Goal: Task Accomplishment & Management: Manage account settings

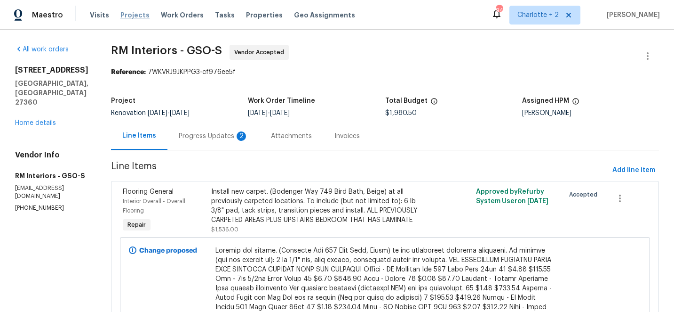
scroll to position [112, 0]
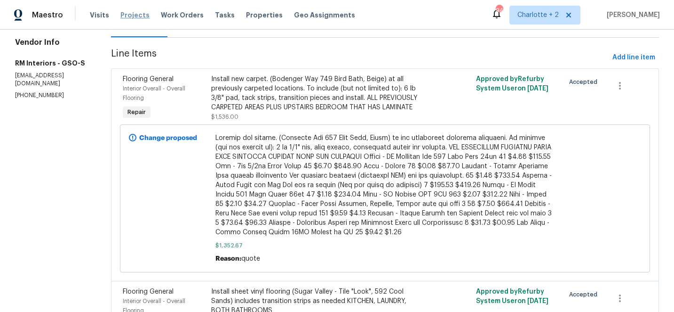
click at [124, 15] on span "Projects" at bounding box center [134, 14] width 29 height 9
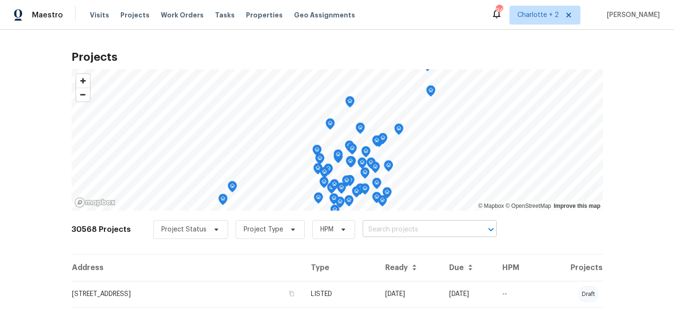
click at [366, 229] on input "text" at bounding box center [417, 229] width 108 height 15
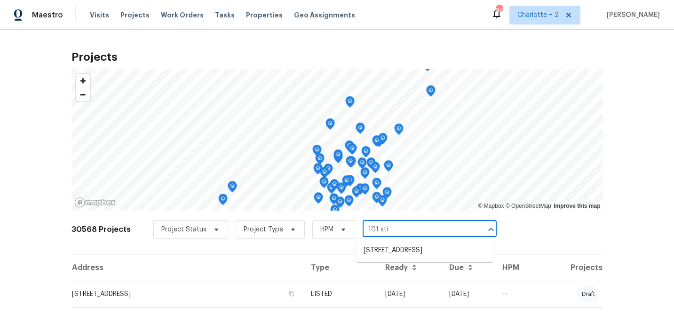
type input "101 stil"
click at [379, 252] on li "[STREET_ADDRESS]" at bounding box center [424, 250] width 137 height 16
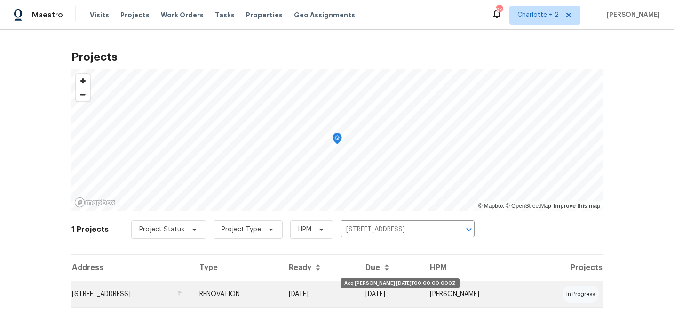
click at [359, 293] on td "[DATE]" at bounding box center [319, 293] width 77 height 26
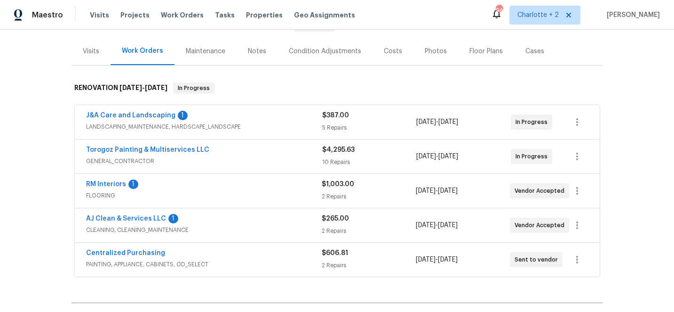
scroll to position [116, 0]
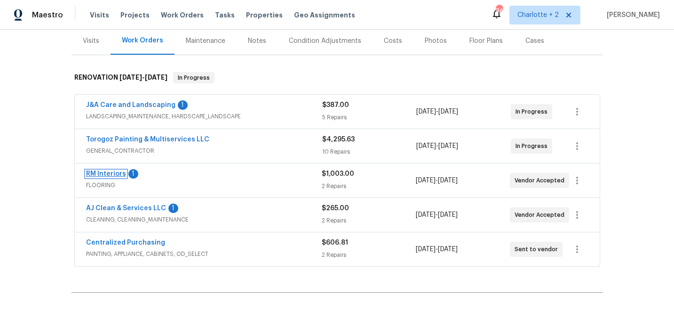
click at [99, 171] on link "RM Interiors" at bounding box center [106, 173] width 40 height 7
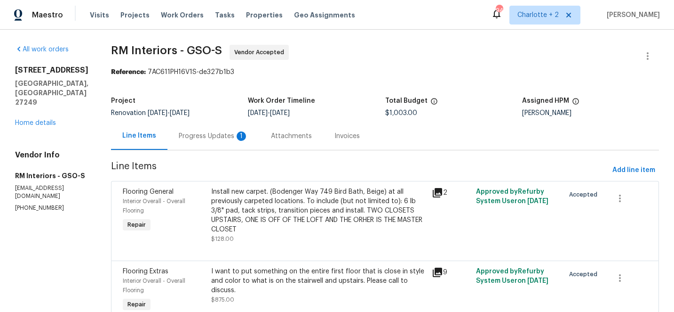
click at [272, 200] on div "Install new carpet. (Bodenger Way 749 Bird Bath, Beige) at all previously carpe…" at bounding box center [319, 210] width 216 height 47
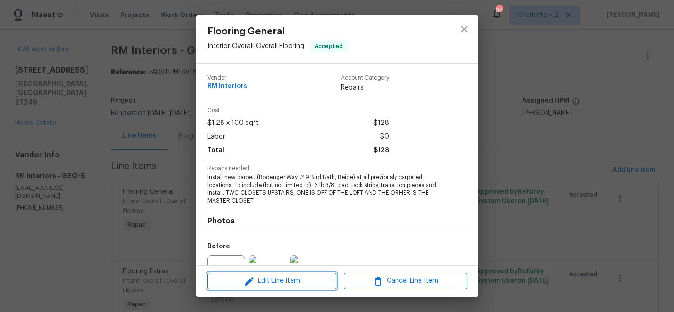
click at [255, 284] on span "Edit Line Item" at bounding box center [271, 281] width 123 height 12
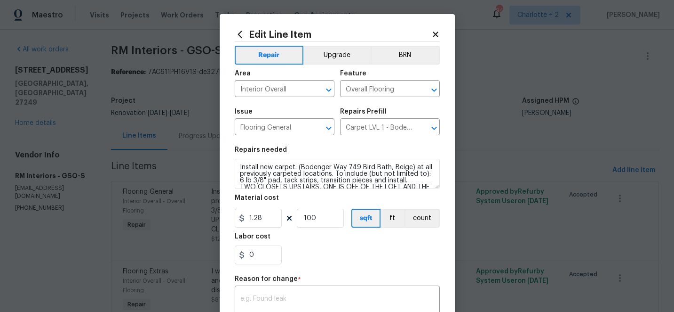
scroll to position [13, 0]
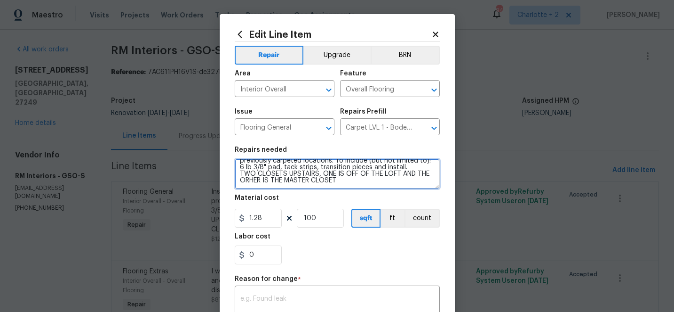
click at [340, 178] on textarea "Install new carpet. (Bodenger Way 749 Bird Bath, Beige) at all previously carpe…" at bounding box center [337, 174] width 205 height 30
paste textarea "Carpet - OD Bodenger Way 749 Bird Bath 25oz 33 $6.53 $215.49 Pad - 6lb 3/8in Su…"
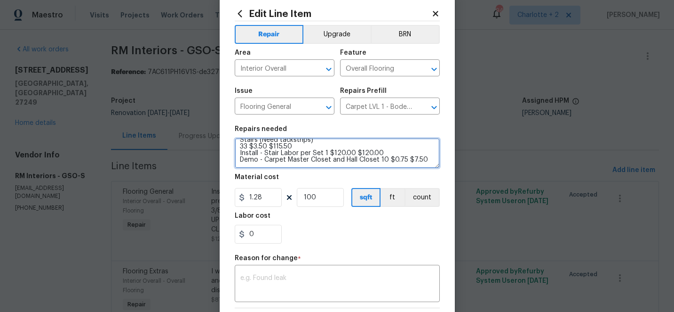
scroll to position [20, 0]
type textarea "Install new carpet. (Bodenger Way 749 Bird Bath, Beige) at all previously carpe…"
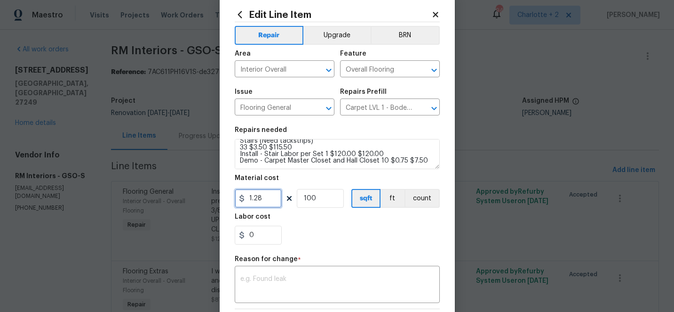
click at [273, 199] on input "1.28" at bounding box center [258, 198] width 47 height 19
type input "478.49"
click at [322, 200] on input "100" at bounding box center [320, 198] width 47 height 19
type input "1"
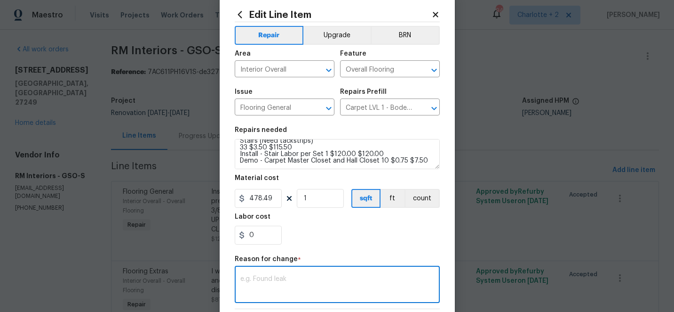
click at [290, 280] on textarea at bounding box center [337, 285] width 194 height 20
type textarea "QUOTE"
click at [339, 34] on button "Upgrade" at bounding box center [337, 35] width 67 height 19
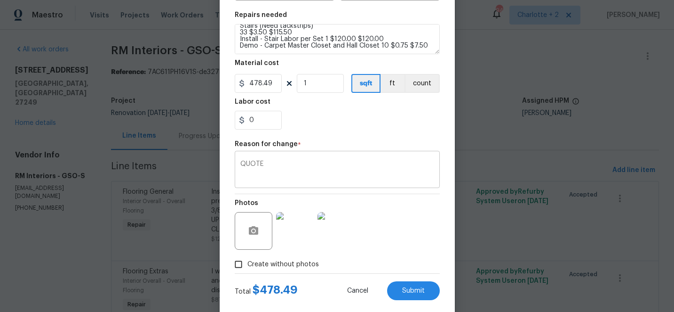
scroll to position [152, 0]
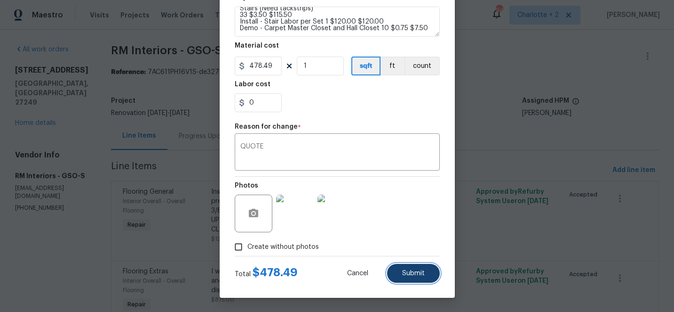
click at [399, 269] on button "Submit" at bounding box center [413, 273] width 53 height 19
type textarea "Install new carpet. (Bodenger Way 749 Bird Bath, Beige) at all previously carpe…"
type input "100"
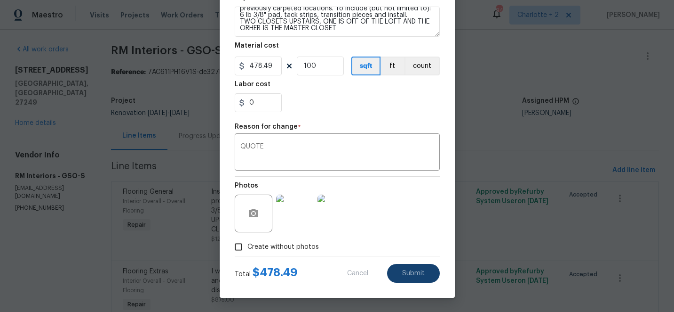
type input "1.28"
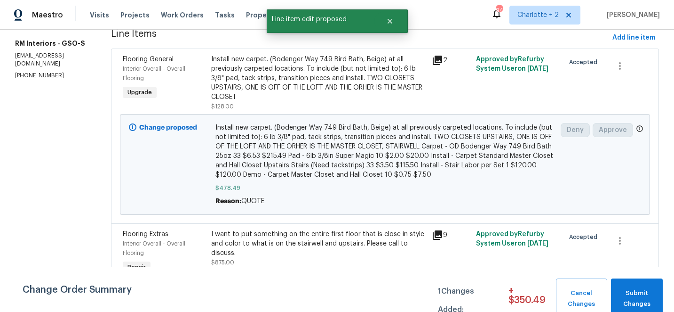
scroll to position [132, 0]
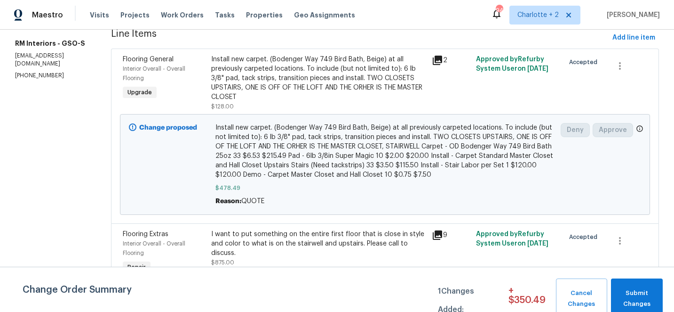
click at [292, 230] on div "I want to put something on the entire first floor that is close in style and co…" at bounding box center [319, 243] width 216 height 28
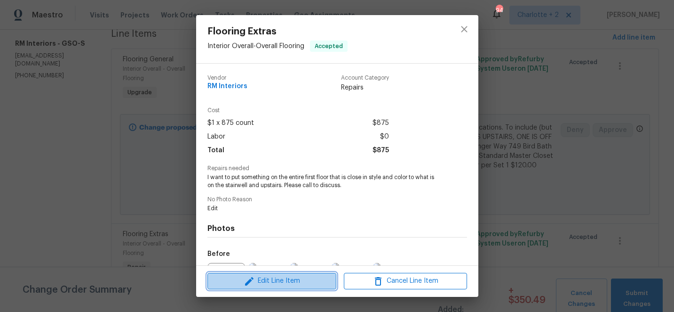
click at [277, 283] on span "Edit Line Item" at bounding box center [271, 281] width 123 height 12
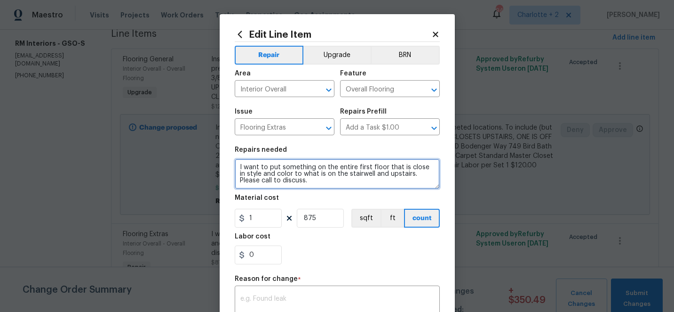
click at [289, 184] on textarea "I want to put something on the entire first floor that is close in style and co…" at bounding box center [337, 174] width 205 height 30
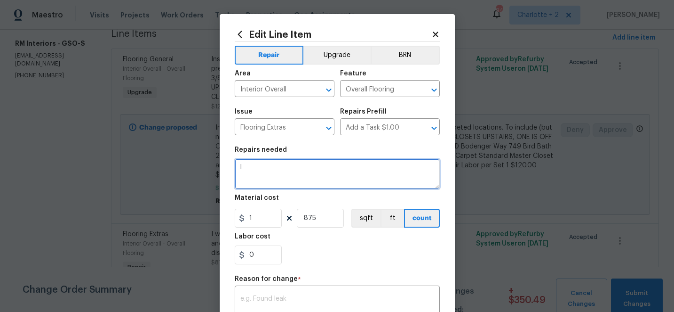
type textarea "I"
paste textarea "FLVP - [PERSON_NAME] Court 860 Simply Ecru 12MIL 6x48 900.2 $2.65 $2,385.53 Ins…"
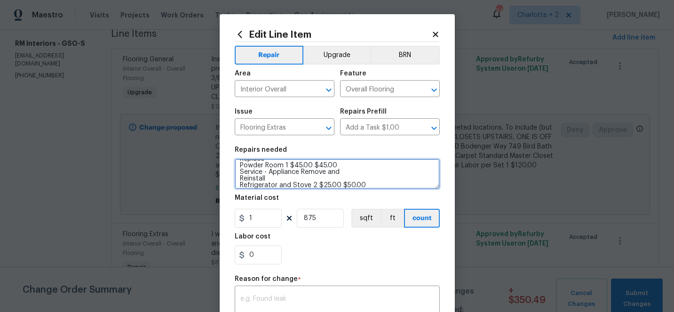
scroll to position [79, 0]
type textarea "ENTIRE FIRST FLOOR FLVP - [PERSON_NAME] Court 860 Simply Ecru 12MIL 6x48 900.2 …"
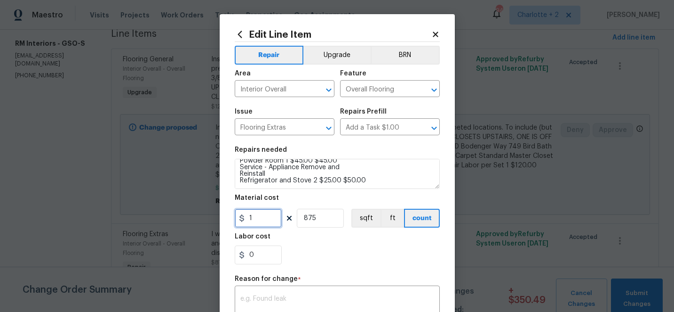
click at [263, 219] on input "1" at bounding box center [258, 217] width 47 height 19
type input "4225.78"
click at [320, 215] on input "875" at bounding box center [320, 217] width 47 height 19
type input "1"
click at [346, 56] on button "Upgrade" at bounding box center [337, 55] width 67 height 19
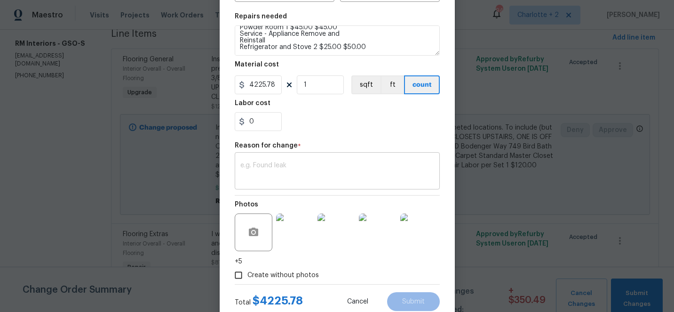
scroll to position [137, 0]
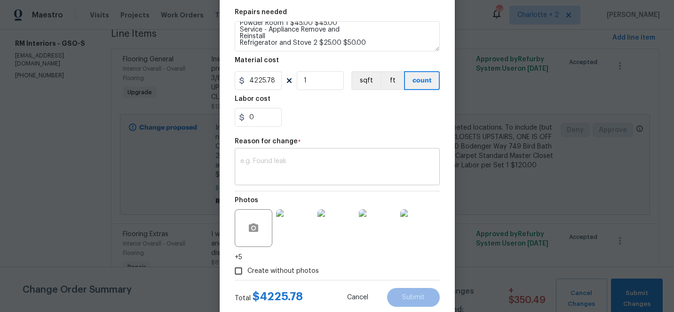
click at [297, 170] on textarea at bounding box center [337, 168] width 194 height 20
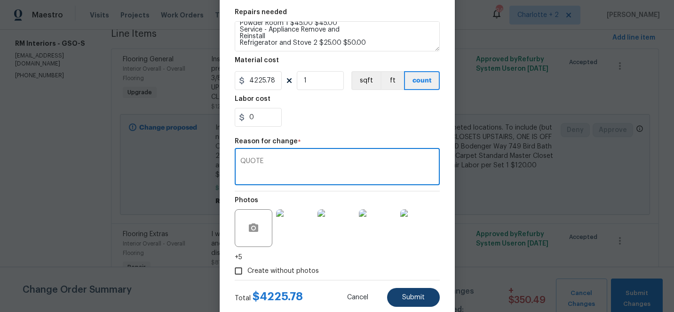
type textarea "QUOTE"
click at [408, 300] on span "Submit" at bounding box center [413, 297] width 23 height 7
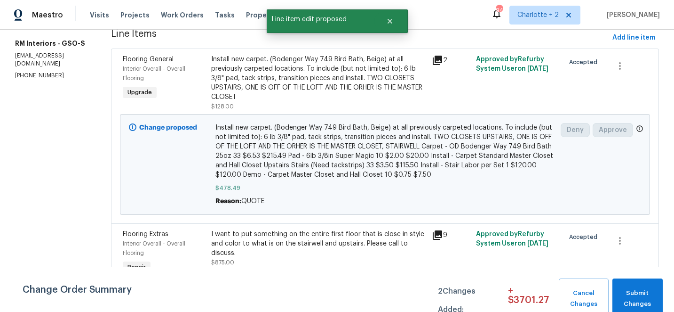
scroll to position [0, 0]
click at [639, 293] on span "Submit Changes" at bounding box center [637, 299] width 41 height 22
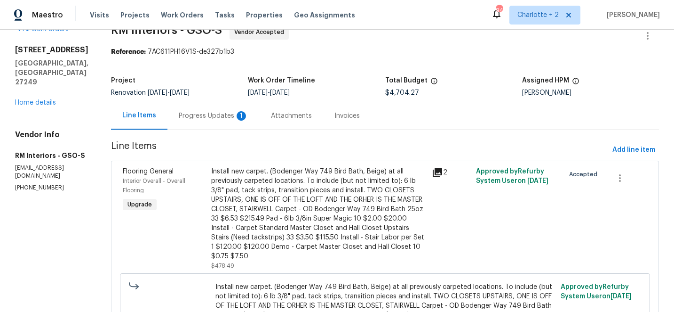
scroll to position [14, 0]
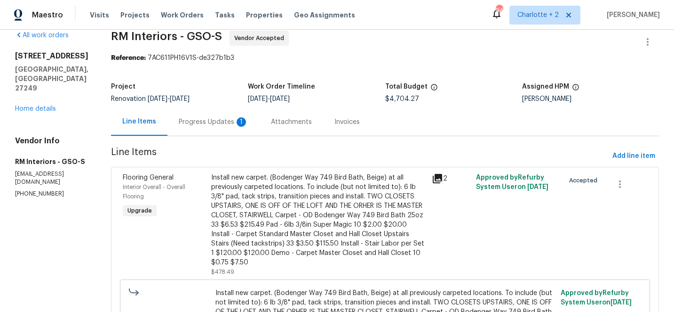
click at [207, 122] on div "Progress Updates 1" at bounding box center [214, 121] width 70 height 9
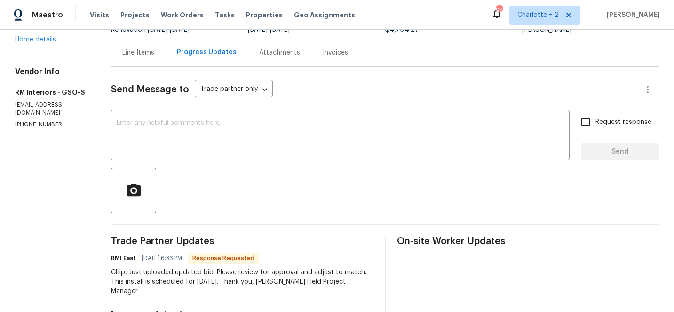
scroll to position [94, 0]
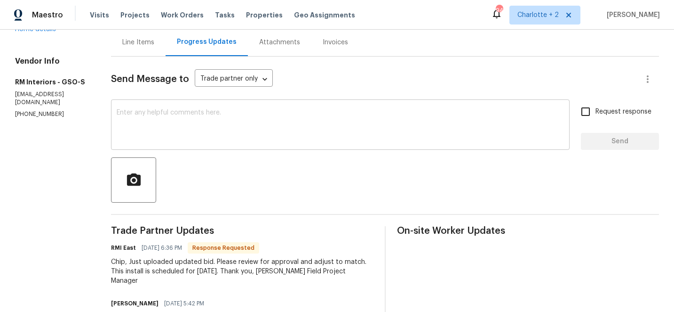
click at [205, 120] on textarea at bounding box center [341, 125] width 448 height 33
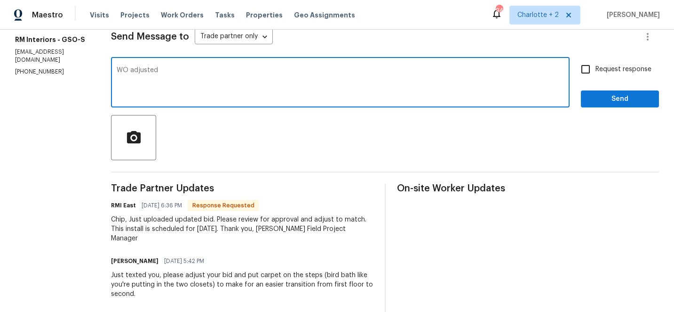
scroll to position [131, 0]
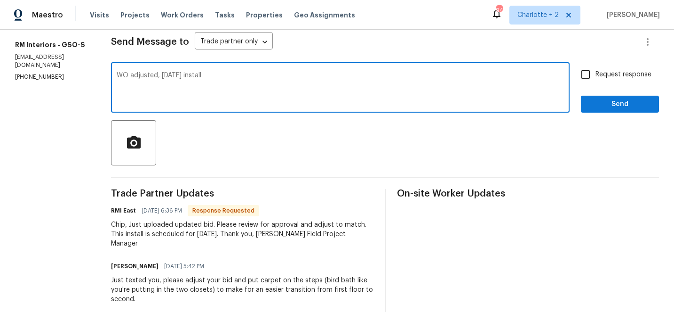
click at [163, 76] on textarea "WO adjusted, [DATE] install" at bounding box center [341, 88] width 448 height 33
click at [199, 78] on textarea "WO adjusted, [DATE] install" at bounding box center [341, 88] width 448 height 33
type textarea "WO adjusted, [DATE] install, early AM pleasse"
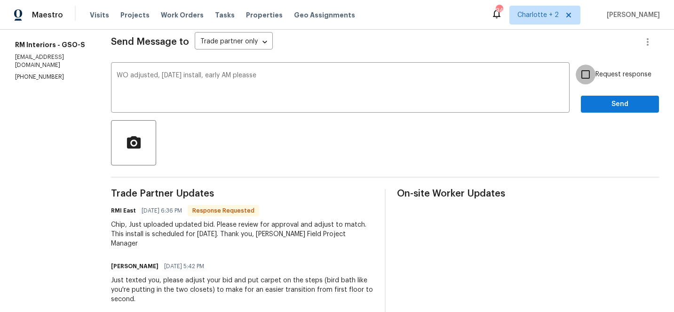
click at [588, 75] on input "Request response" at bounding box center [586, 74] width 20 height 20
checkbox input "true"
click at [621, 104] on span "Send" at bounding box center [620, 104] width 63 height 12
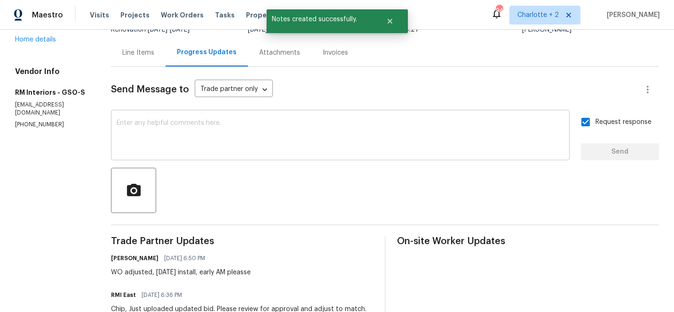
scroll to position [64, 0]
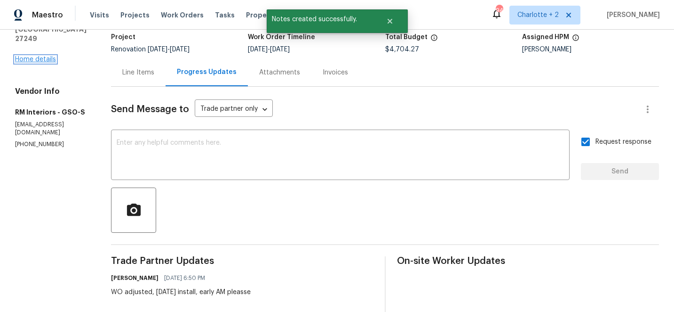
click at [47, 56] on link "Home details" at bounding box center [35, 59] width 41 height 7
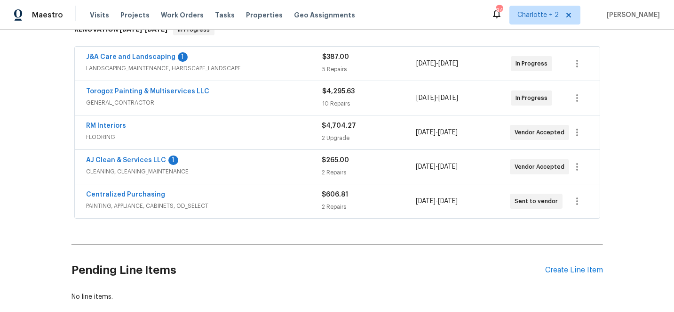
scroll to position [171, 0]
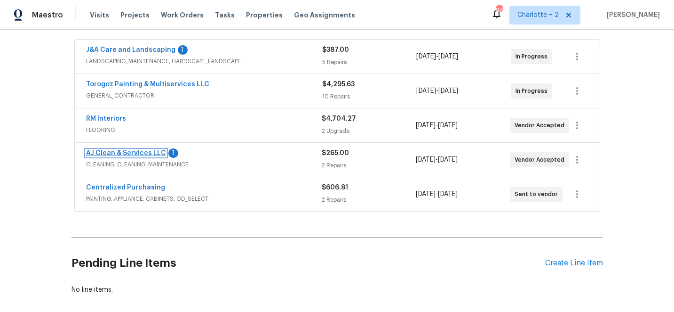
click at [133, 152] on link "AJ Clean & Services LLC" at bounding box center [126, 153] width 80 height 7
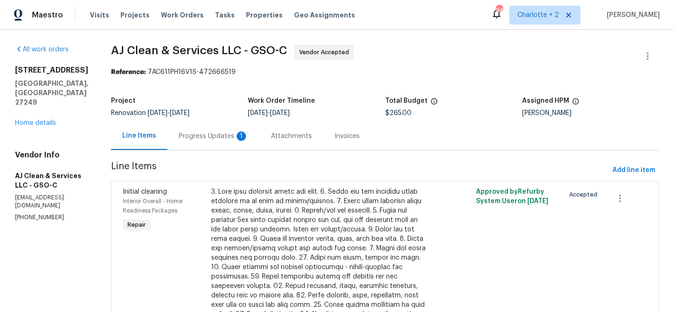
click at [217, 135] on div "Progress Updates 1" at bounding box center [214, 135] width 70 height 9
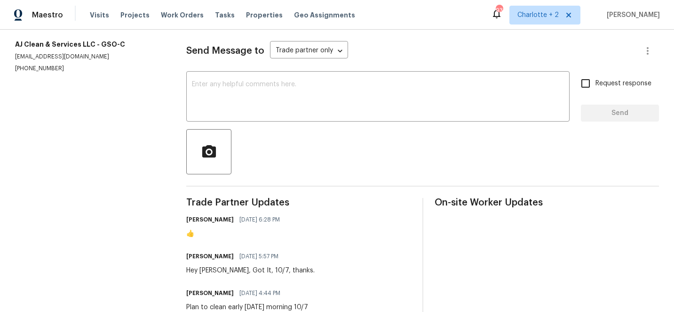
scroll to position [148, 0]
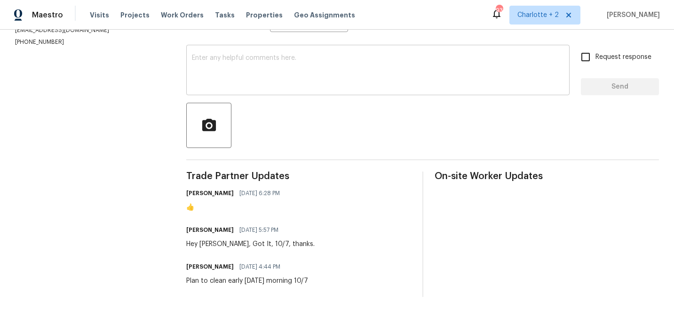
click at [282, 66] on textarea at bounding box center [378, 71] width 372 height 33
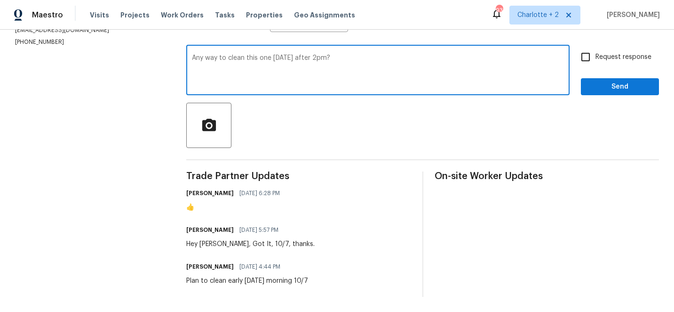
click at [283, 62] on textarea "Any way to clean this one [DATE] after 2pm?" at bounding box center [378, 71] width 372 height 33
click at [282, 61] on textarea "Any way to clean this one [DATE] after 2pmo" at bounding box center [378, 71] width 372 height 33
click at [282, 60] on textarea "Any way to clean this one [DATE] after 2pmo" at bounding box center [378, 71] width 372 height 33
click at [332, 60] on textarea "Any way to clean this one [DATE] after 2pmo" at bounding box center [378, 71] width 372 height 33
type textarea "Any way to clean this one [DATE] after 2pm?"
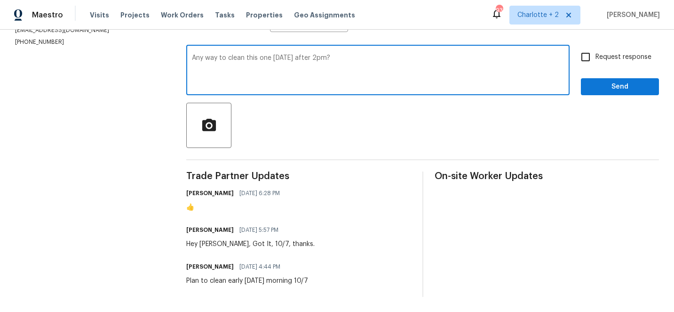
click at [591, 58] on input "Request response" at bounding box center [586, 57] width 20 height 20
checkbox input "true"
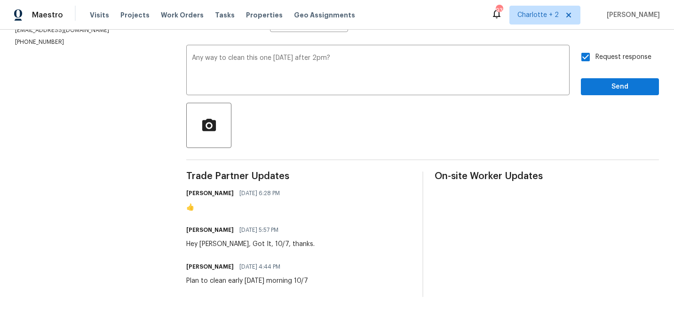
click at [622, 96] on div "Send Message to Trade partner only Trade partner only ​ Any way to clean this o…" at bounding box center [422, 149] width 473 height 295
click at [626, 84] on span "Send" at bounding box center [620, 87] width 63 height 12
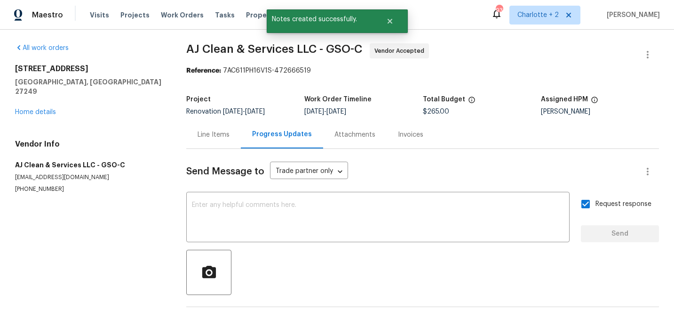
scroll to position [0, 0]
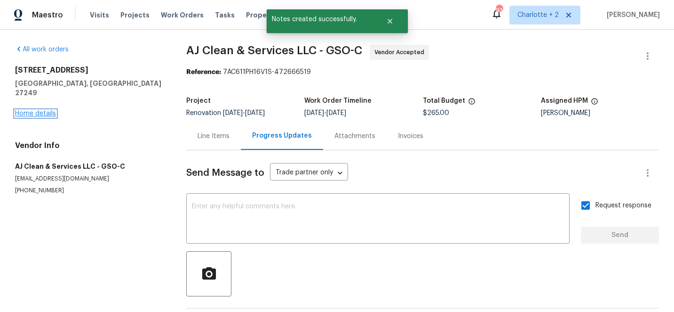
click at [33, 110] on link "Home details" at bounding box center [35, 113] width 41 height 7
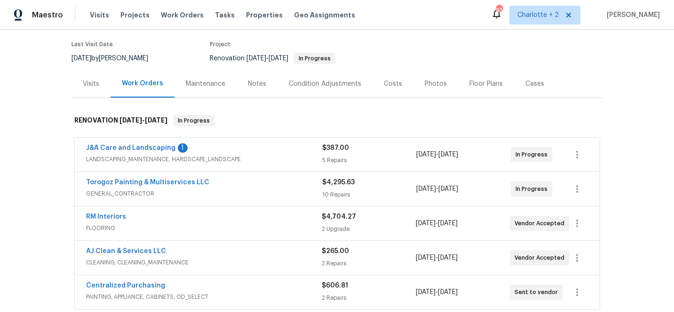
scroll to position [64, 0]
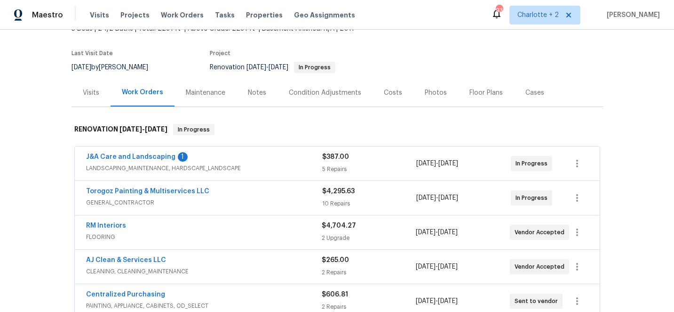
click at [393, 90] on div "Costs" at bounding box center [393, 92] width 18 height 9
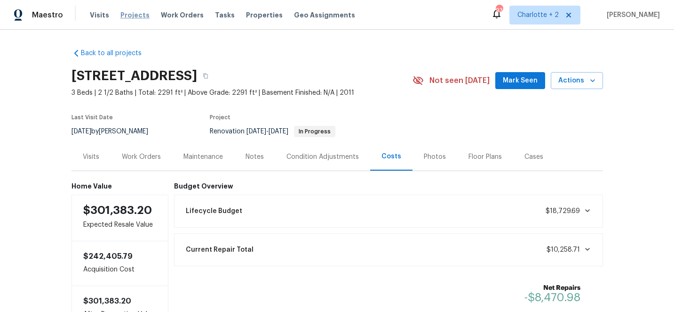
click at [132, 16] on span "Projects" at bounding box center [134, 14] width 29 height 9
